Goal: Transaction & Acquisition: Purchase product/service

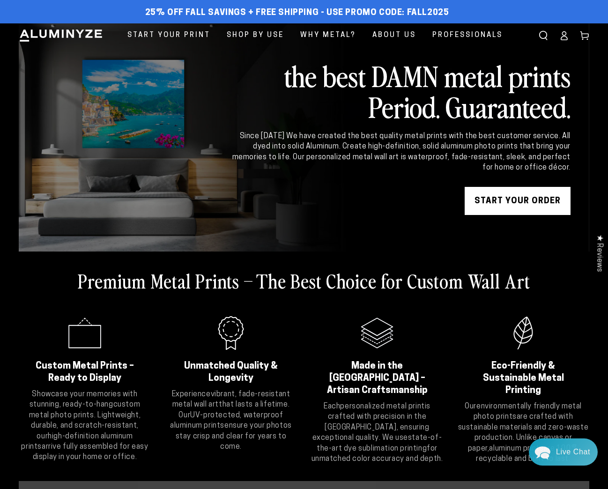
click at [500, 196] on link "START YOUR Order" at bounding box center [517, 201] width 106 height 28
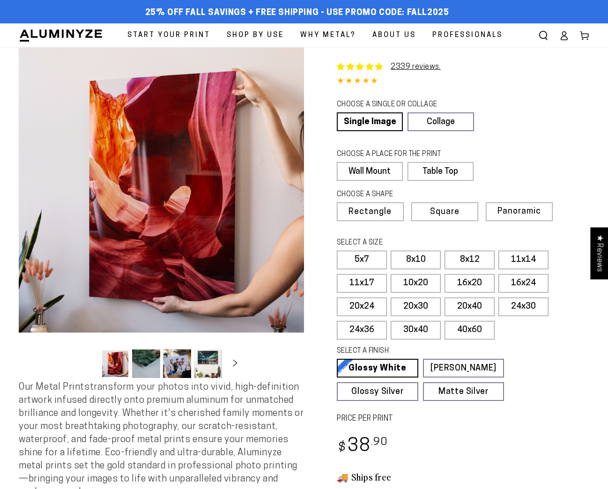
select select "**********"
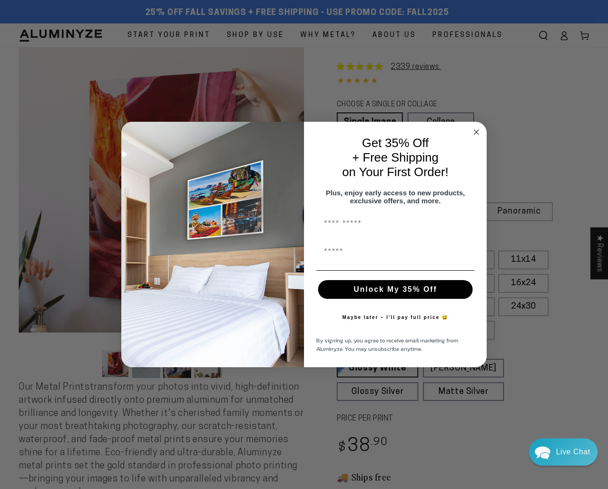
click at [529, 236] on div "Close dialog Get 35% Off + Free Shipping on Your First Order! Plus, enjoy early…" at bounding box center [304, 244] width 608 height 489
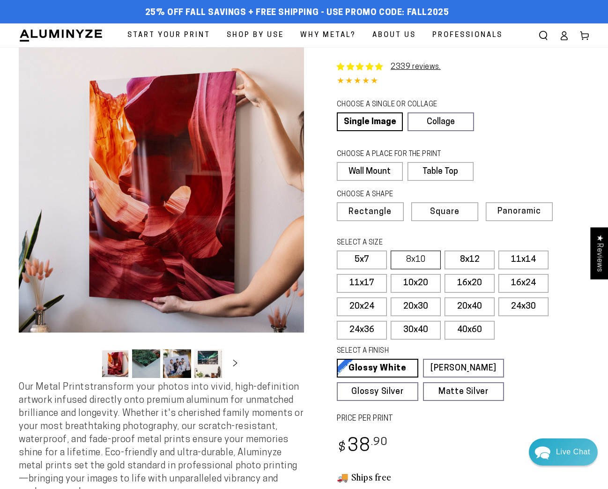
click at [415, 260] on label "8x10" at bounding box center [415, 259] width 50 height 19
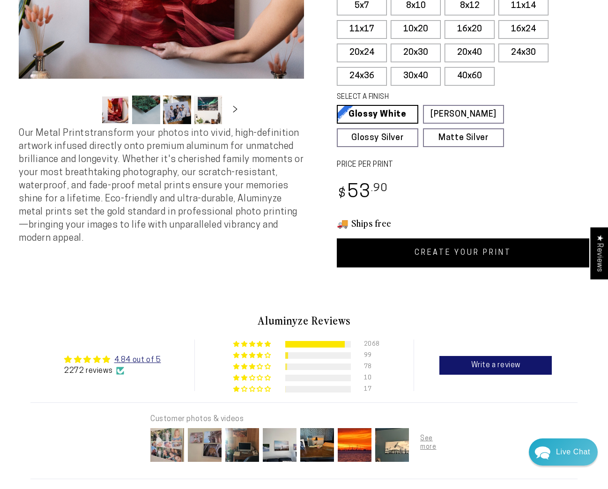
scroll to position [256, 0]
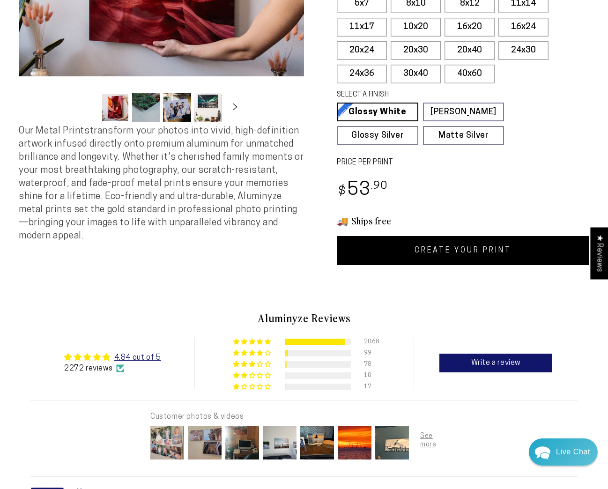
click at [460, 250] on link "CREATE YOUR PRINT" at bounding box center [463, 250] width 252 height 29
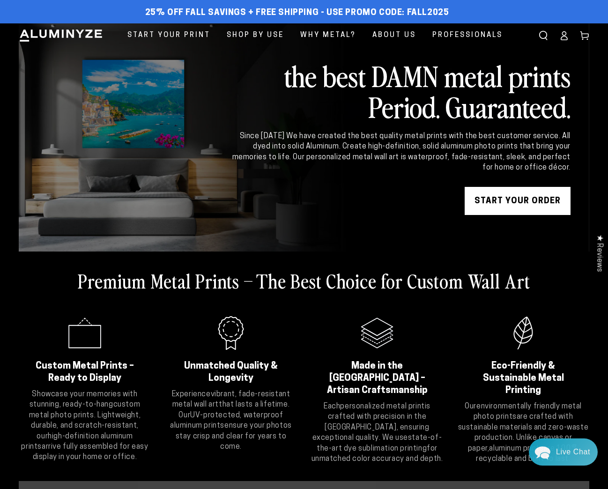
click at [515, 200] on link "START YOUR Order" at bounding box center [517, 201] width 106 height 28
